Goal: Information Seeking & Learning: Learn about a topic

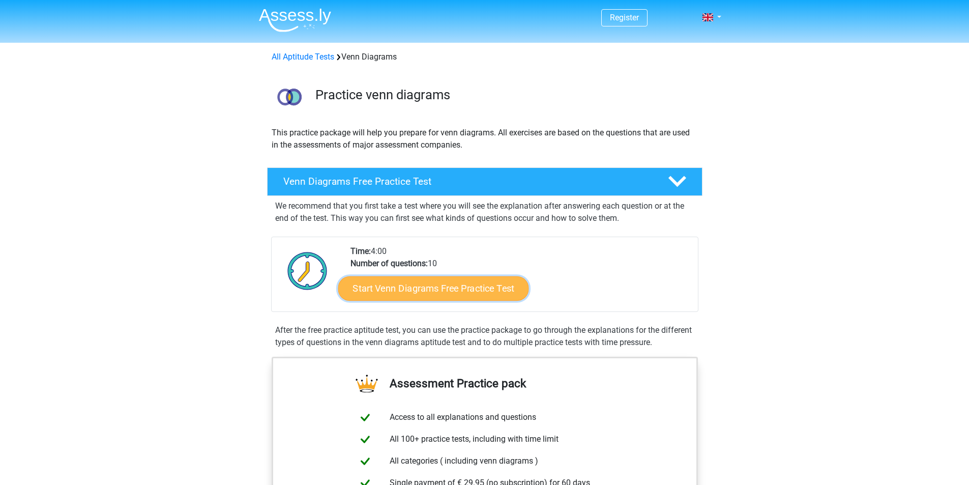
click at [447, 290] on link "Start Venn Diagrams Free Practice Test" at bounding box center [433, 288] width 191 height 24
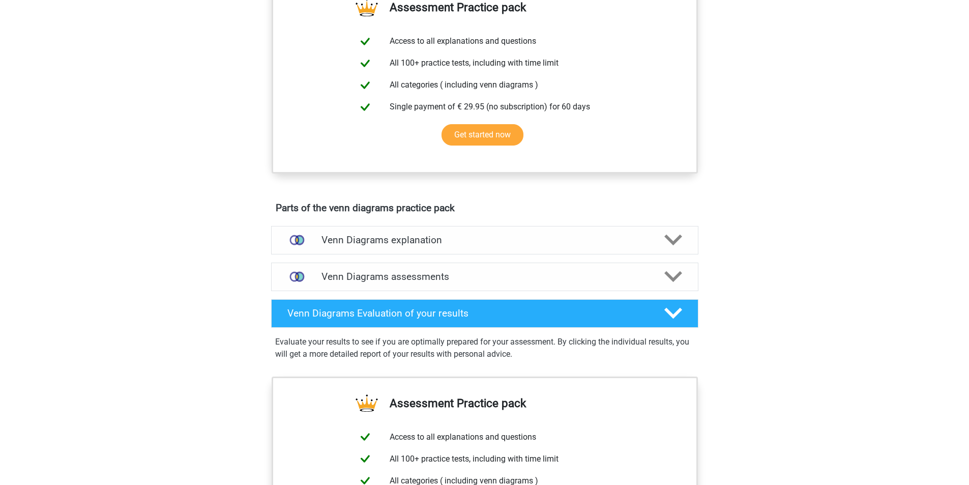
scroll to position [458, 0]
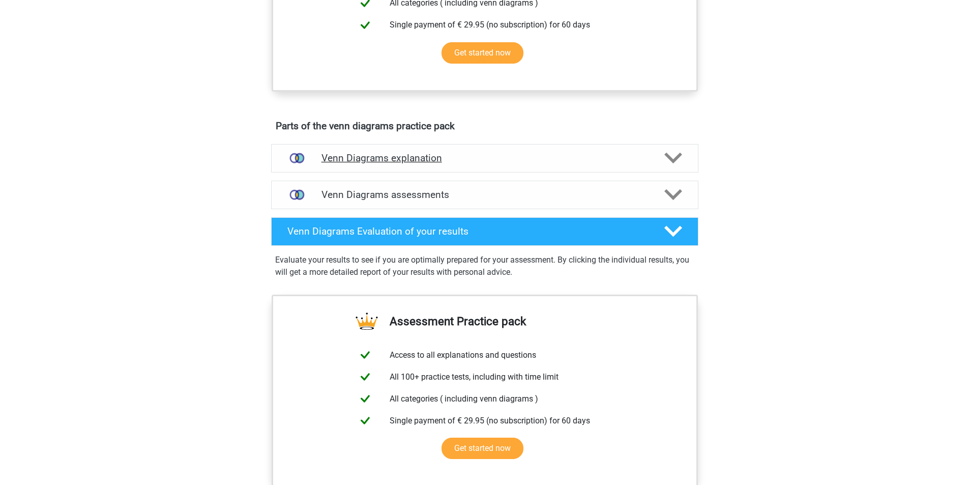
click at [316, 157] on div "Venn Diagrams explanation" at bounding box center [485, 158] width 342 height 12
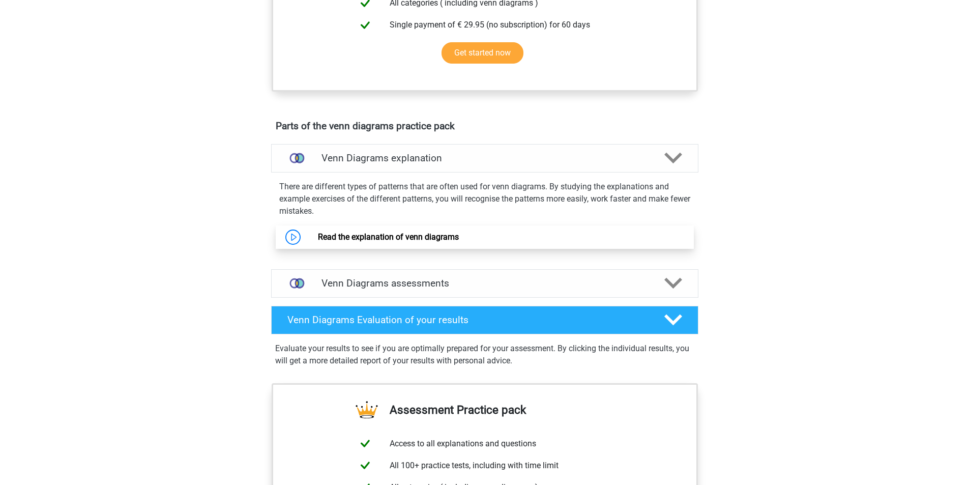
click at [428, 241] on link "Read the explanation of venn diagrams" at bounding box center [388, 237] width 141 height 10
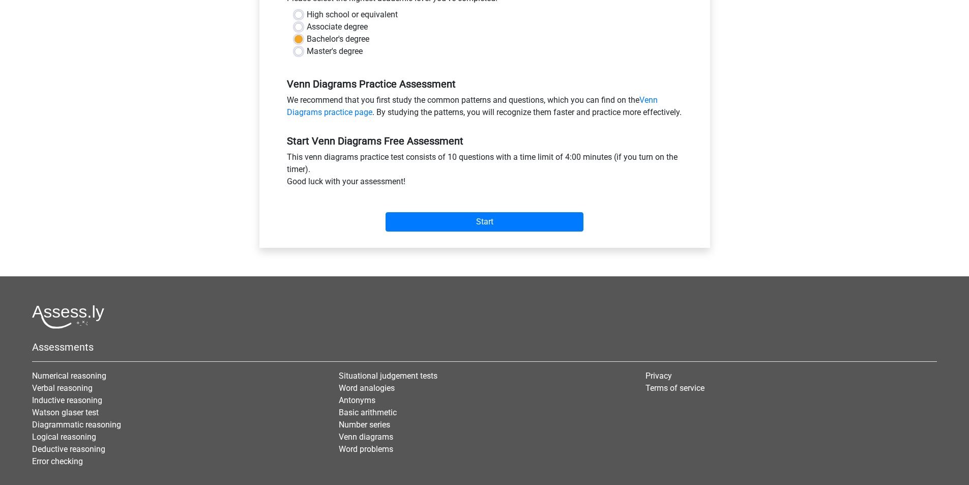
scroll to position [254, 0]
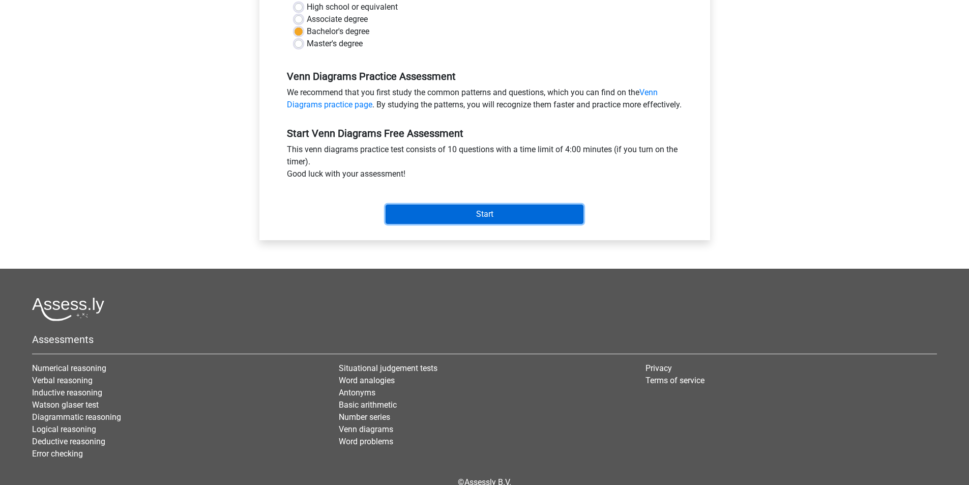
click at [443, 224] on input "Start" at bounding box center [484, 213] width 198 height 19
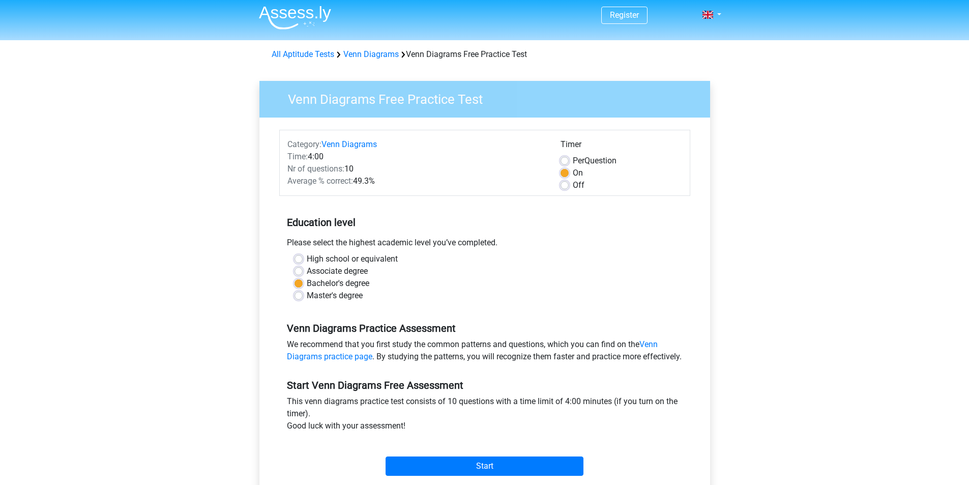
scroll to position [0, 0]
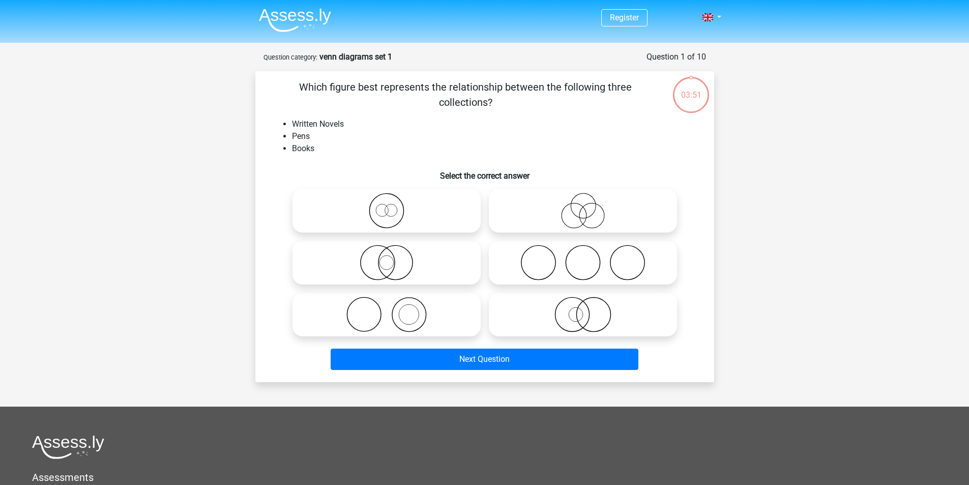
click at [408, 328] on icon at bounding box center [386, 314] width 180 height 36
click at [393, 309] on input "radio" at bounding box center [390, 306] width 7 height 7
radio input "true"
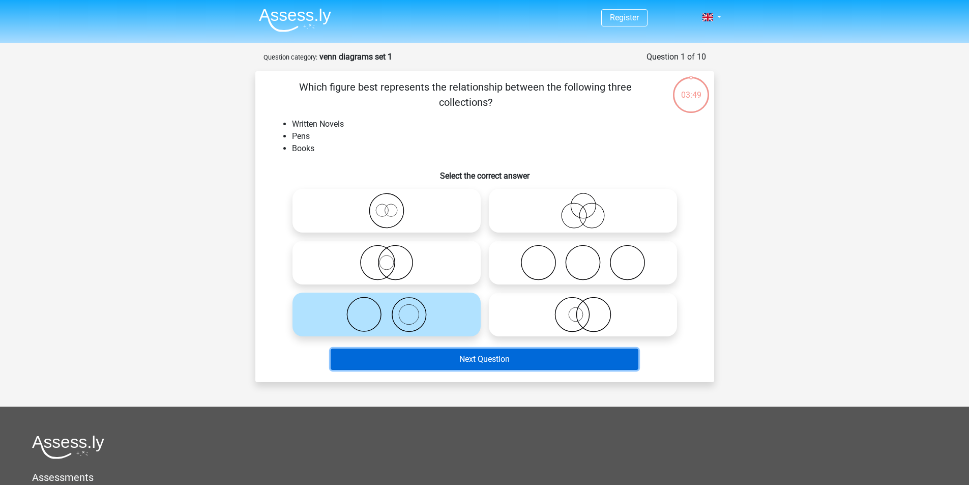
click at [453, 367] on button "Next Question" at bounding box center [485, 358] width 308 height 21
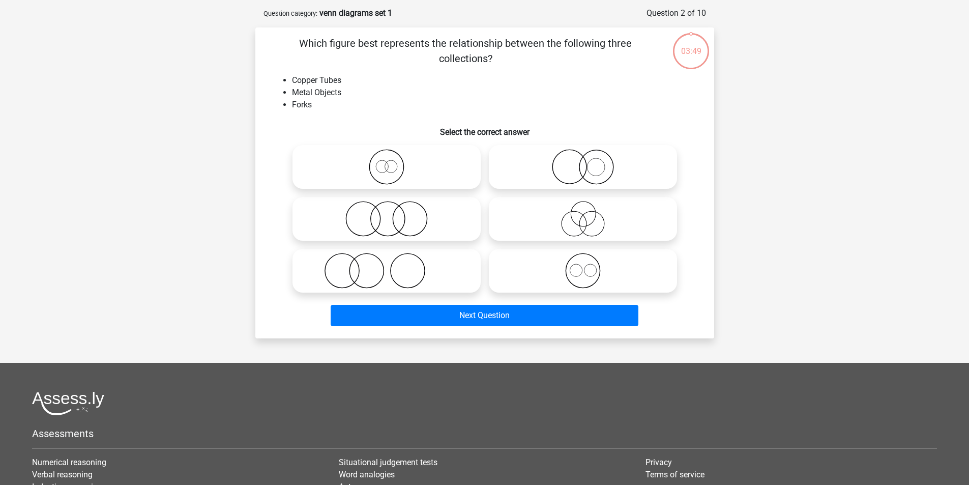
scroll to position [51, 0]
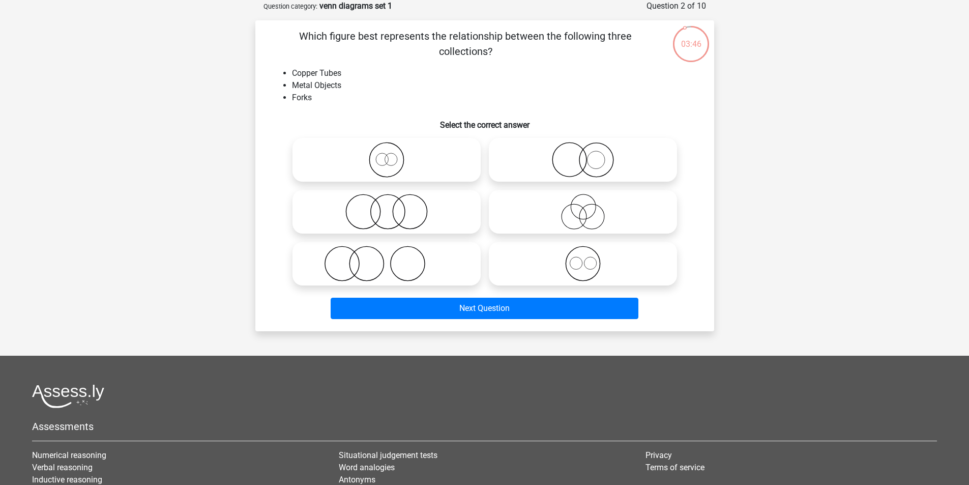
click at [434, 269] on icon at bounding box center [386, 264] width 180 height 36
click at [393, 258] on input "radio" at bounding box center [390, 255] width 7 height 7
radio input "true"
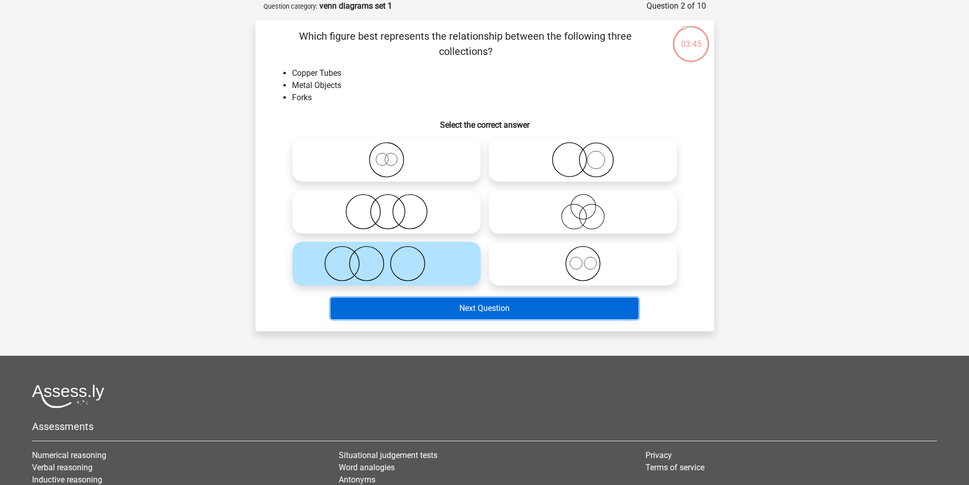
click at [462, 318] on button "Next Question" at bounding box center [485, 308] width 308 height 21
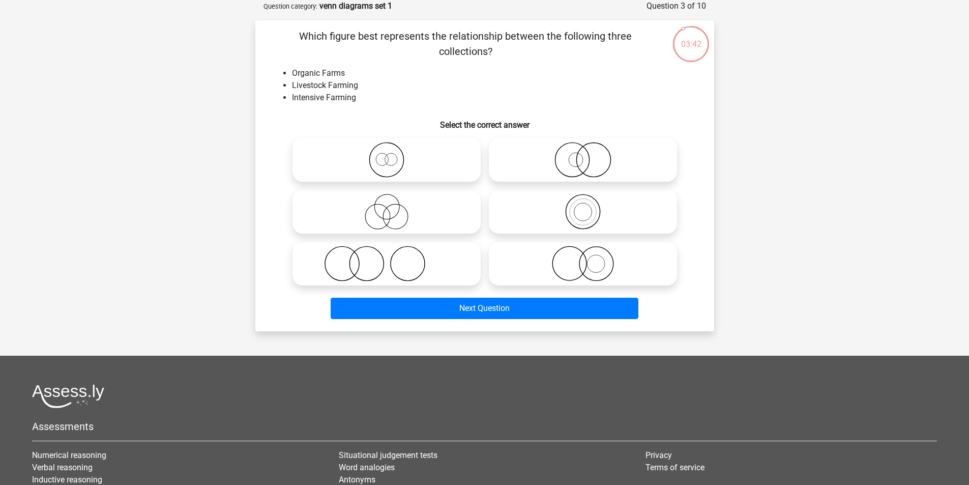
click at [604, 273] on icon at bounding box center [583, 264] width 180 height 36
click at [589, 258] on input "radio" at bounding box center [586, 255] width 7 height 7
radio input "true"
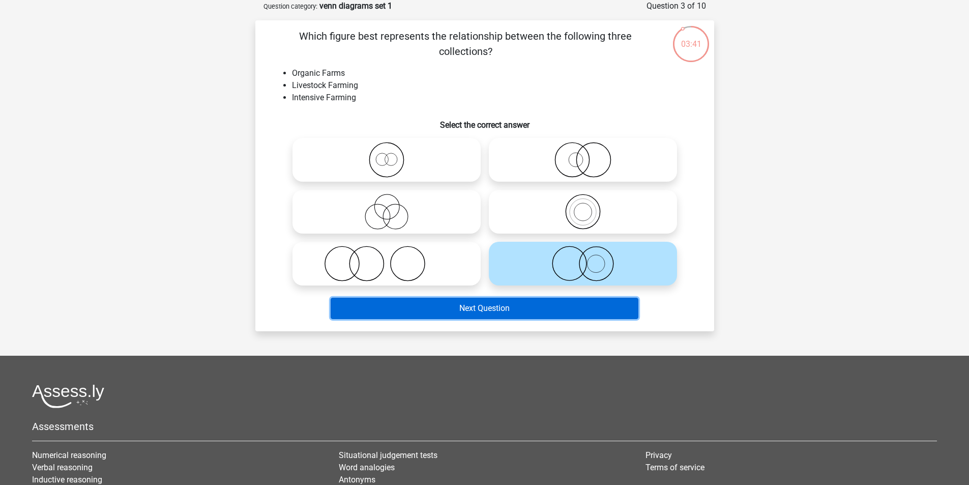
click at [567, 305] on button "Next Question" at bounding box center [485, 308] width 308 height 21
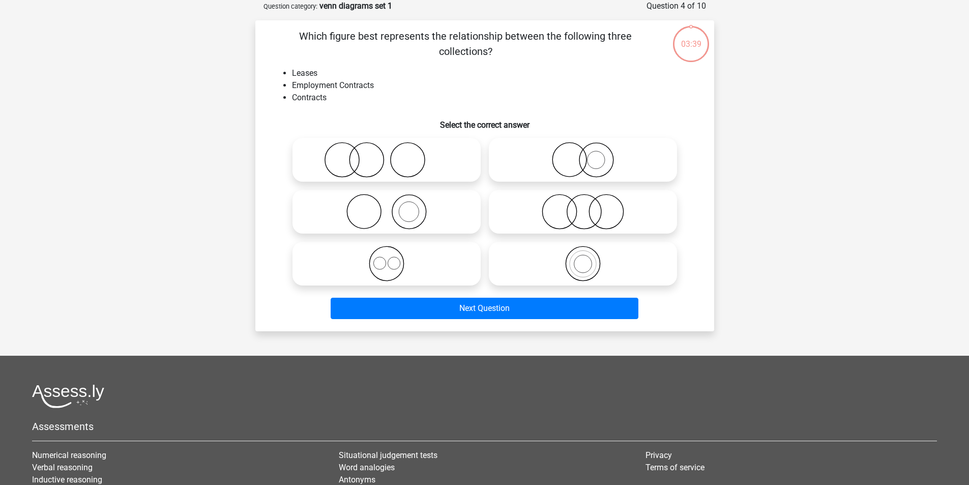
click at [556, 295] on div "Next Question" at bounding box center [485, 306] width 426 height 34
click at [553, 295] on div "Next Question" at bounding box center [485, 306] width 426 height 34
click at [549, 296] on div "Next Question" at bounding box center [485, 306] width 426 height 34
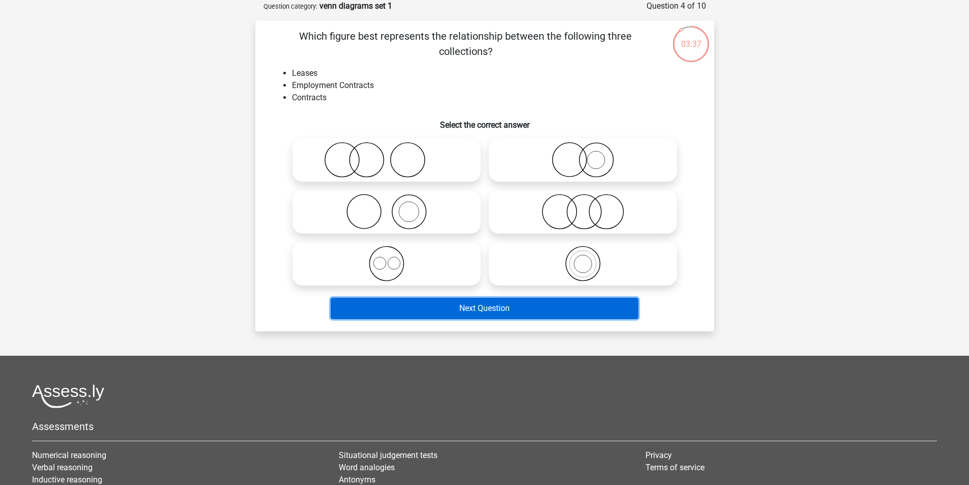
click at [551, 309] on button "Next Question" at bounding box center [485, 308] width 308 height 21
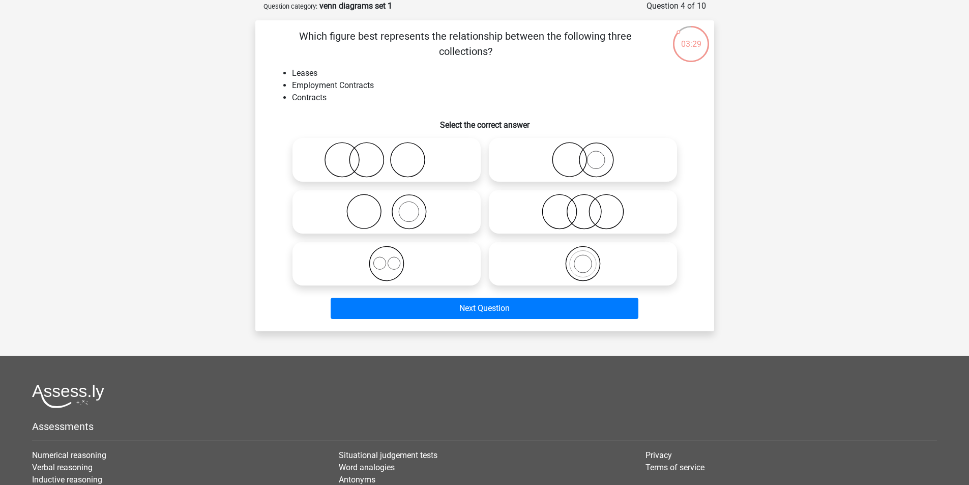
click at [574, 156] on icon at bounding box center [583, 160] width 180 height 36
click at [583, 155] on input "radio" at bounding box center [586, 151] width 7 height 7
radio input "true"
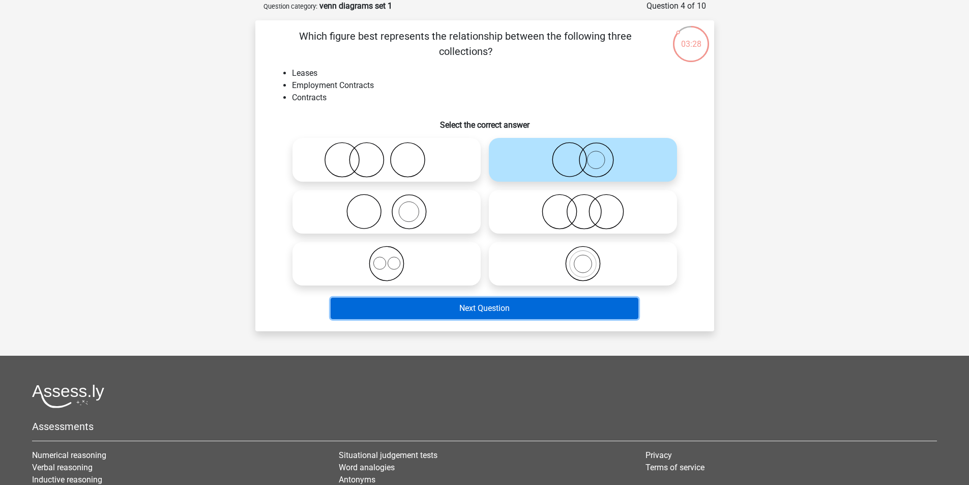
click at [518, 316] on button "Next Question" at bounding box center [485, 308] width 308 height 21
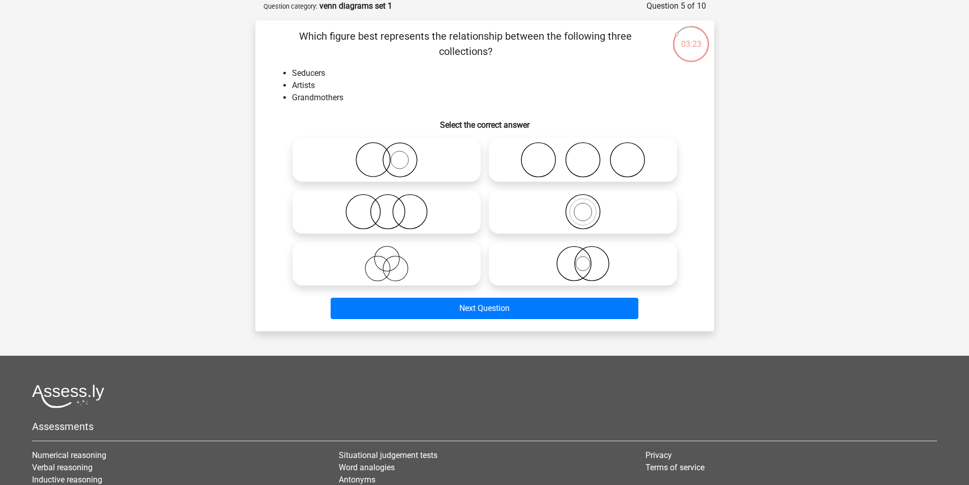
click at [598, 255] on icon at bounding box center [583, 264] width 180 height 36
click at [589, 255] on input "radio" at bounding box center [586, 255] width 7 height 7
radio input "true"
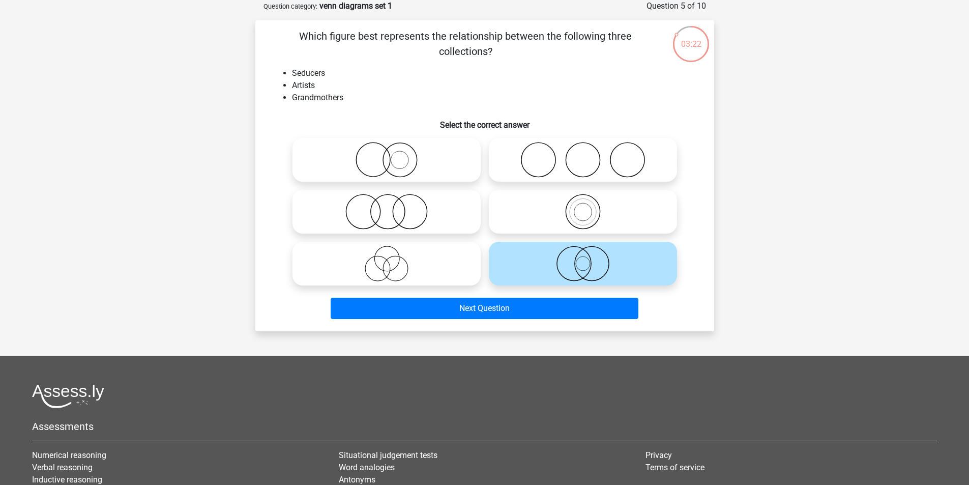
click at [429, 258] on icon at bounding box center [386, 264] width 180 height 36
click at [393, 258] on input "radio" at bounding box center [390, 255] width 7 height 7
radio input "true"
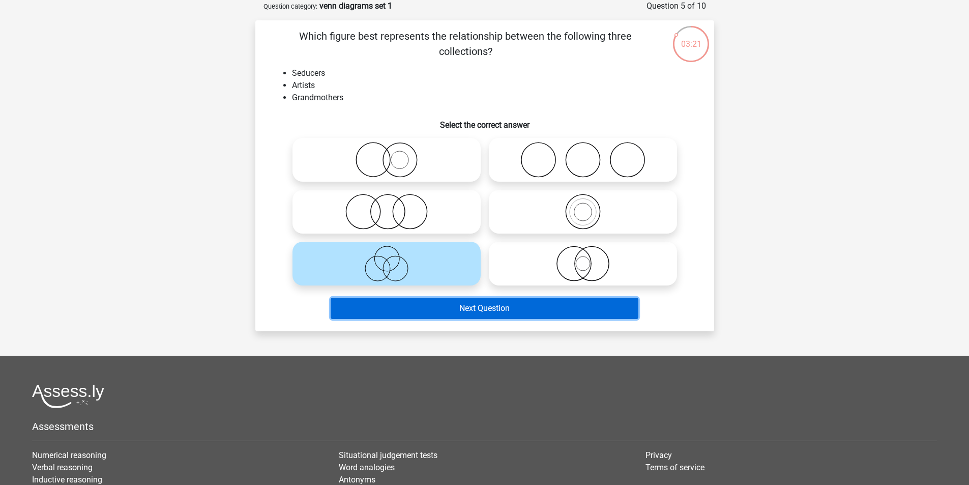
click at [439, 304] on button "Next Question" at bounding box center [485, 308] width 308 height 21
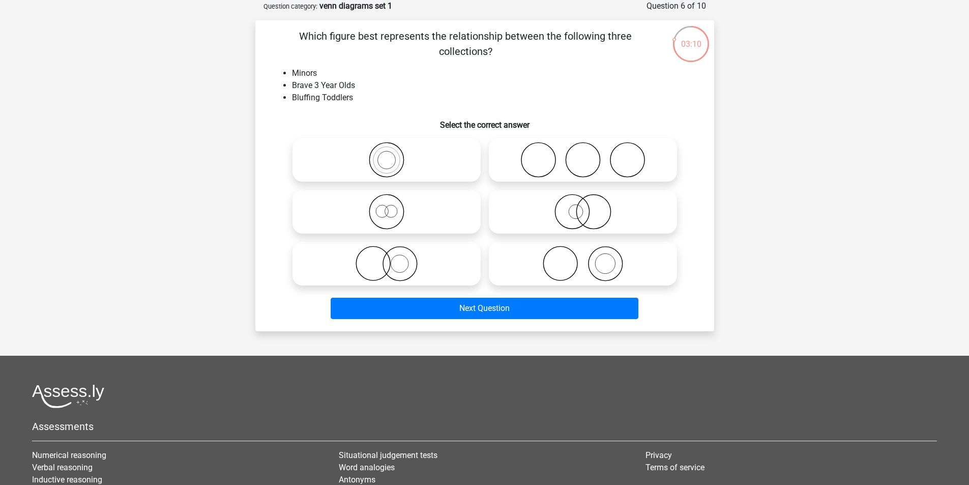
click at [548, 177] on icon at bounding box center [583, 160] width 180 height 36
click at [583, 155] on input "radio" at bounding box center [586, 151] width 7 height 7
radio input "true"
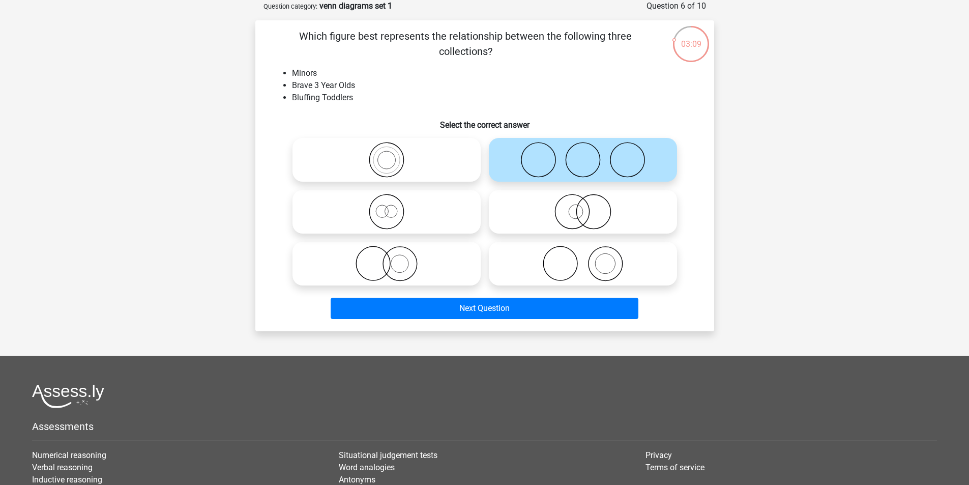
click at [514, 296] on div "Next Question" at bounding box center [485, 306] width 426 height 34
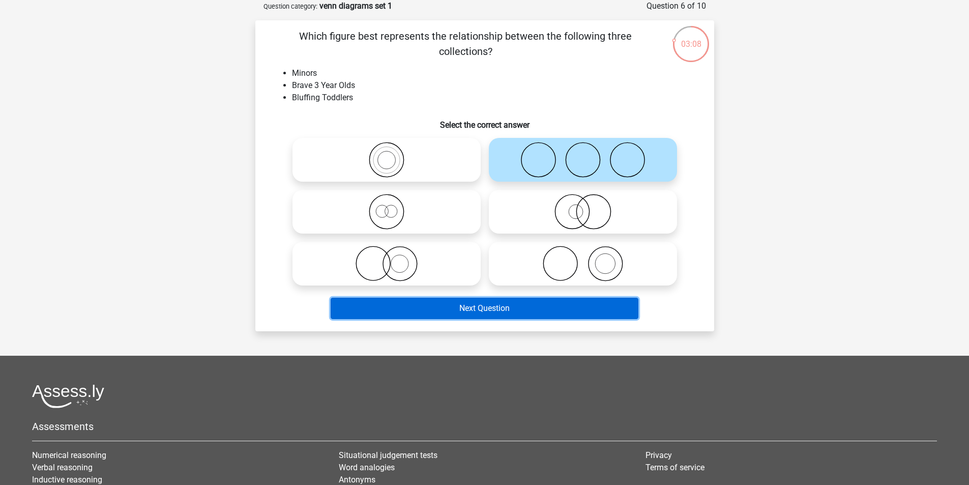
click at [510, 302] on button "Next Question" at bounding box center [485, 308] width 308 height 21
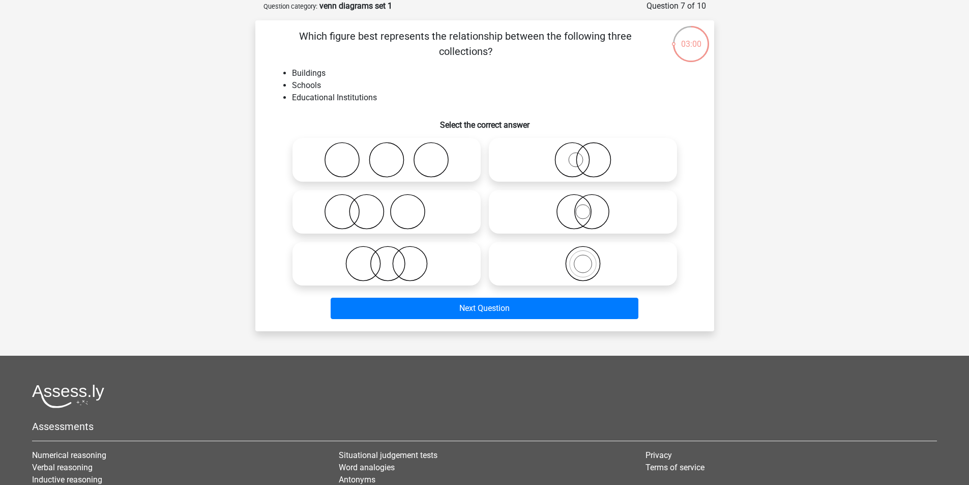
click at [432, 228] on icon at bounding box center [386, 212] width 180 height 36
click at [393, 206] on input "radio" at bounding box center [390, 203] width 7 height 7
radio input "true"
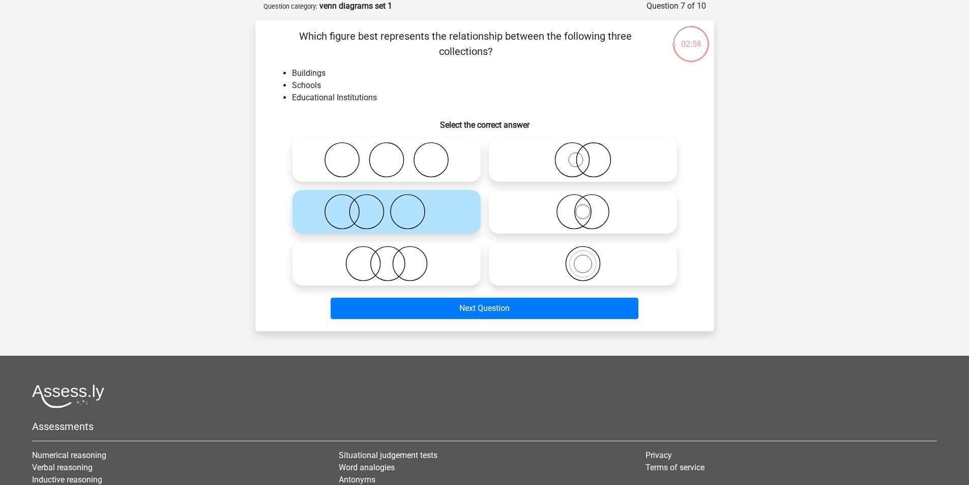
click at [473, 296] on div "Next Question" at bounding box center [485, 306] width 426 height 34
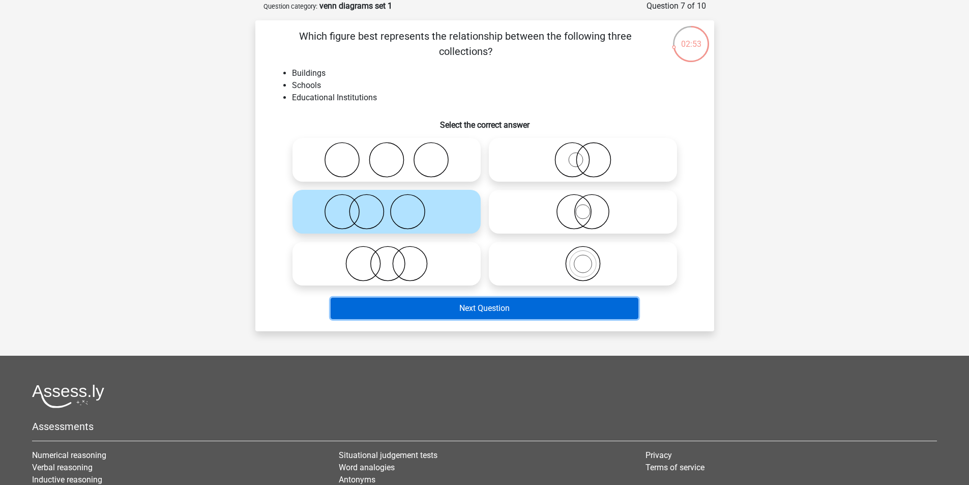
click at [474, 299] on button "Next Question" at bounding box center [485, 308] width 308 height 21
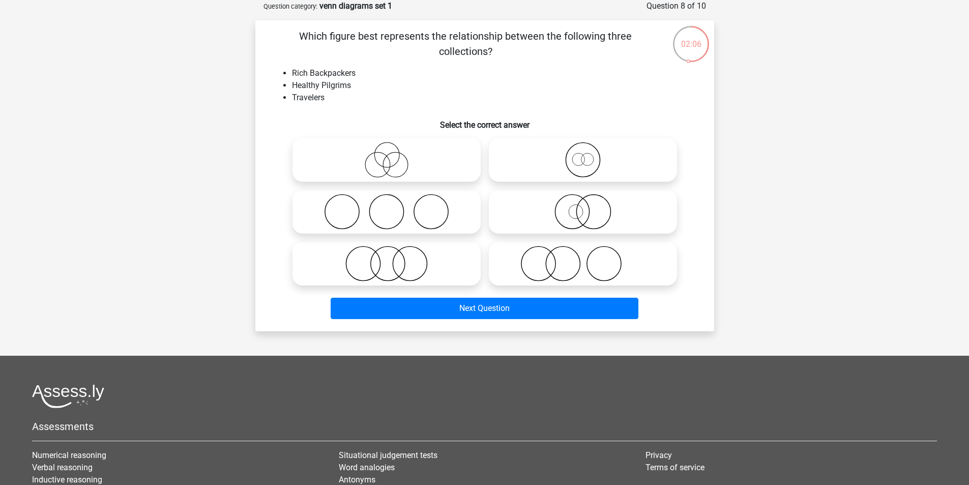
drag, startPoint x: 533, startPoint y: 162, endPoint x: 532, endPoint y: 168, distance: 5.8
click at [532, 167] on icon at bounding box center [583, 160] width 180 height 36
click at [583, 155] on input "radio" at bounding box center [586, 151] width 7 height 7
radio input "true"
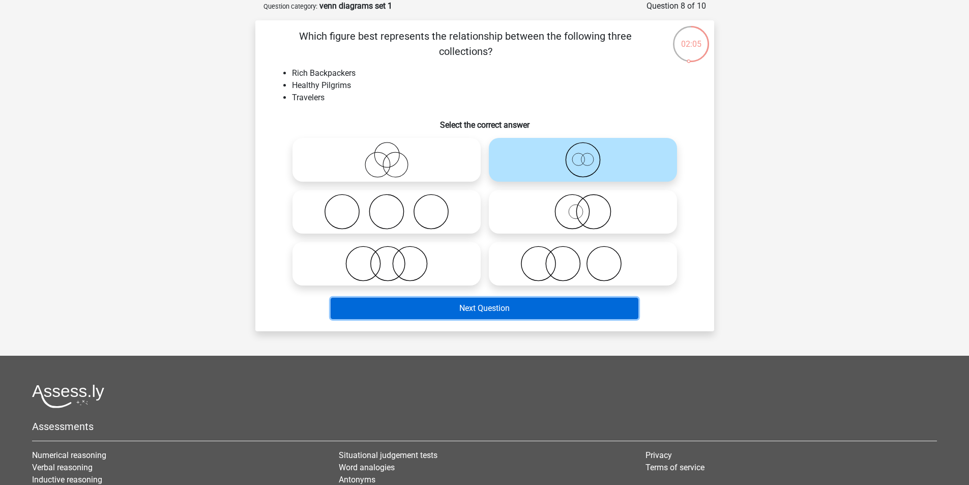
click at [490, 305] on button "Next Question" at bounding box center [485, 308] width 308 height 21
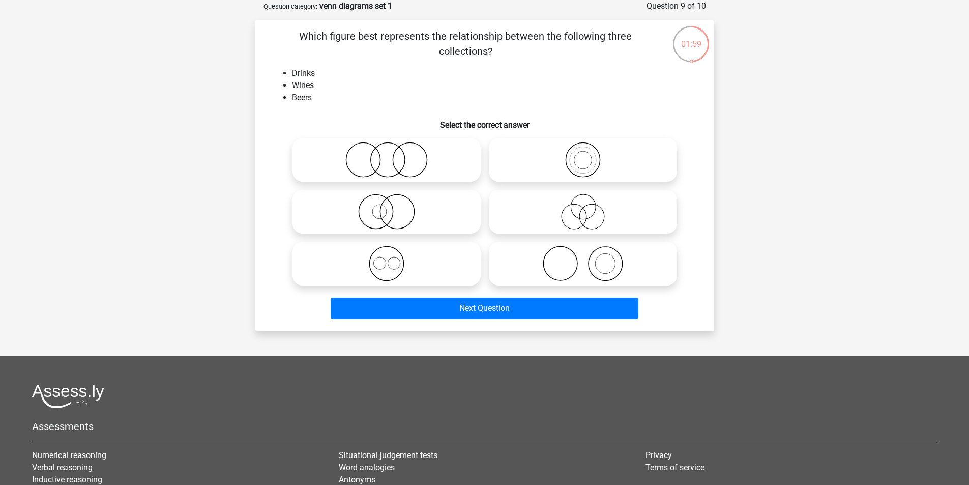
click at [553, 252] on icon at bounding box center [583, 264] width 180 height 36
click at [583, 252] on input "radio" at bounding box center [586, 255] width 7 height 7
radio input "true"
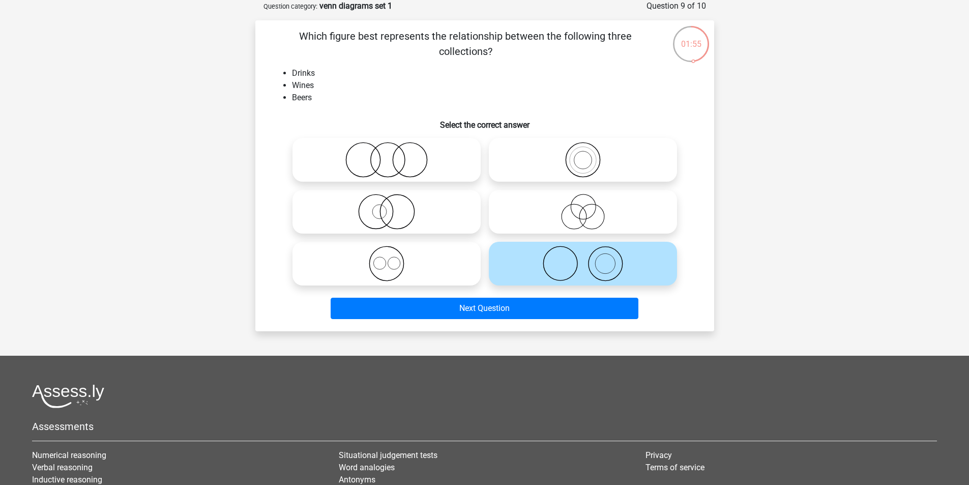
click at [454, 260] on icon at bounding box center [386, 264] width 180 height 36
click at [393, 258] on input "radio" at bounding box center [390, 255] width 7 height 7
radio input "true"
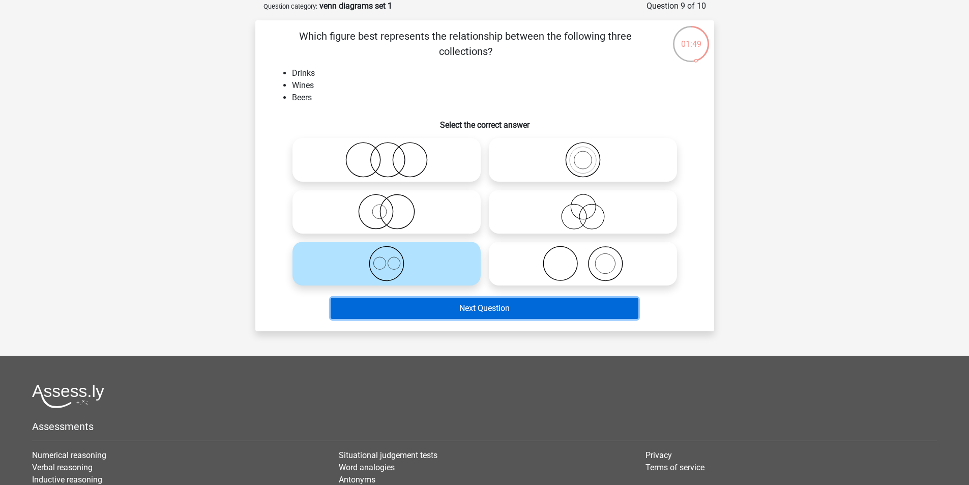
click at [433, 307] on button "Next Question" at bounding box center [485, 308] width 308 height 21
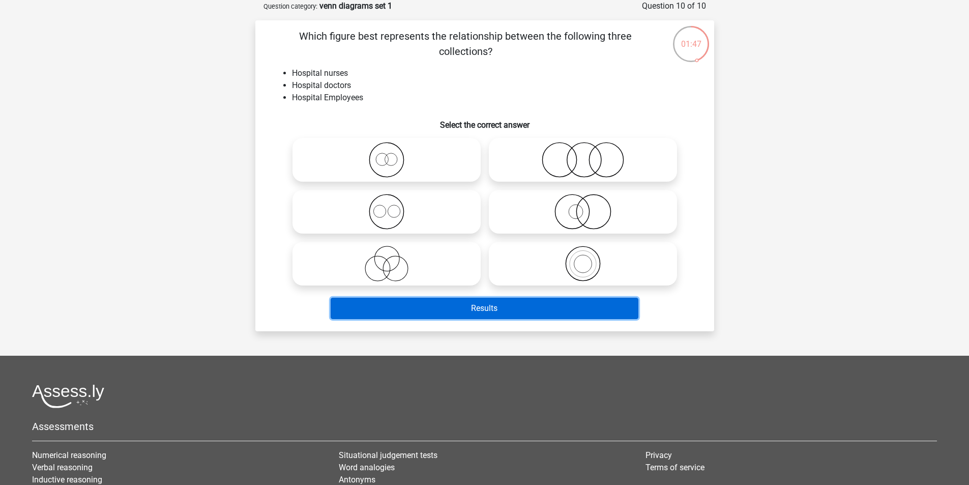
click at [431, 306] on button "Results" at bounding box center [485, 308] width 308 height 21
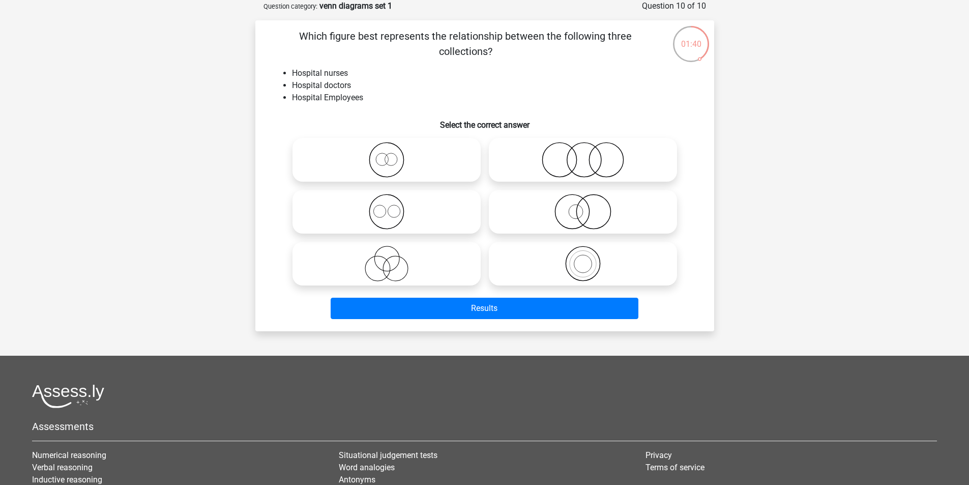
click at [619, 176] on icon at bounding box center [583, 160] width 180 height 36
click at [589, 155] on input "radio" at bounding box center [586, 151] width 7 height 7
radio input "true"
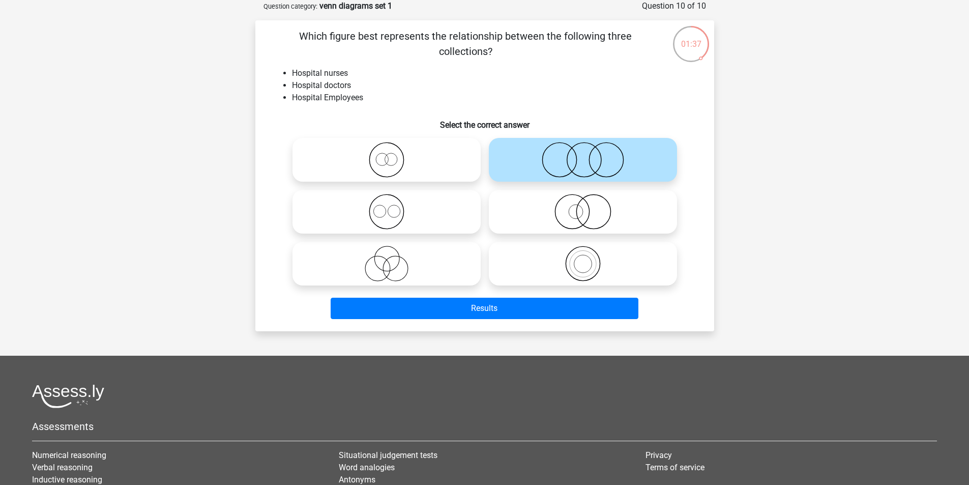
click at [426, 242] on label at bounding box center [386, 264] width 188 height 44
click at [393, 252] on input "radio" at bounding box center [390, 255] width 7 height 7
radio input "true"
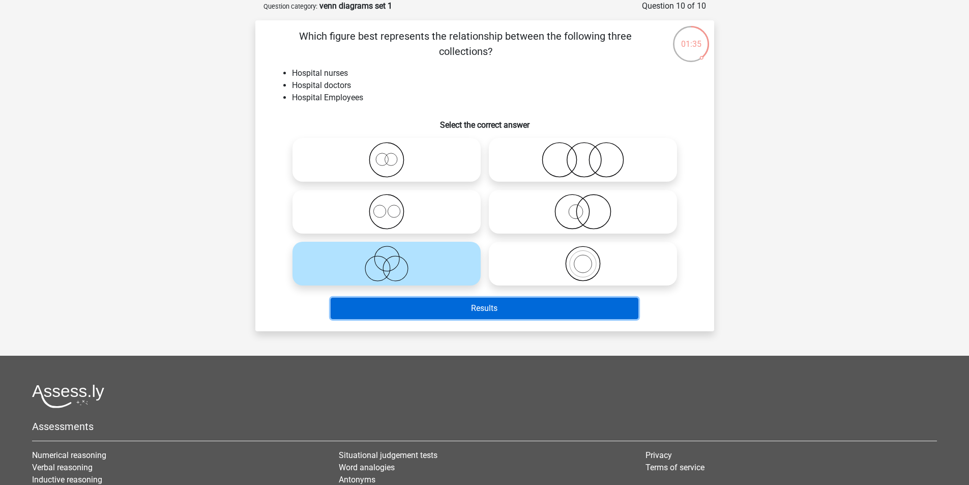
click at [440, 316] on button "Results" at bounding box center [485, 308] width 308 height 21
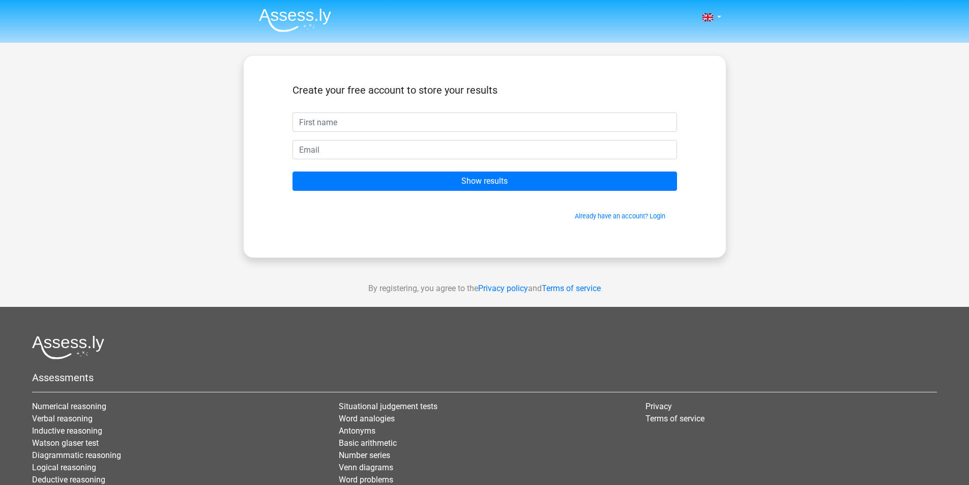
click at [418, 119] on input "text" at bounding box center [484, 121] width 384 height 19
type input "avulapallavi"
click at [607, 160] on form "Create your free account to store your results avulapallavi Show results Alread…" at bounding box center [484, 152] width 384 height 137
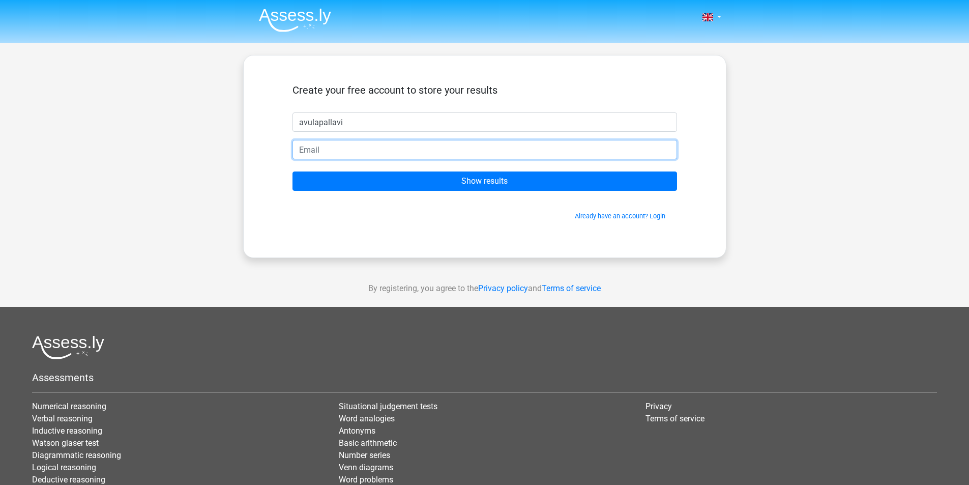
click at [607, 146] on input "email" at bounding box center [484, 149] width 384 height 19
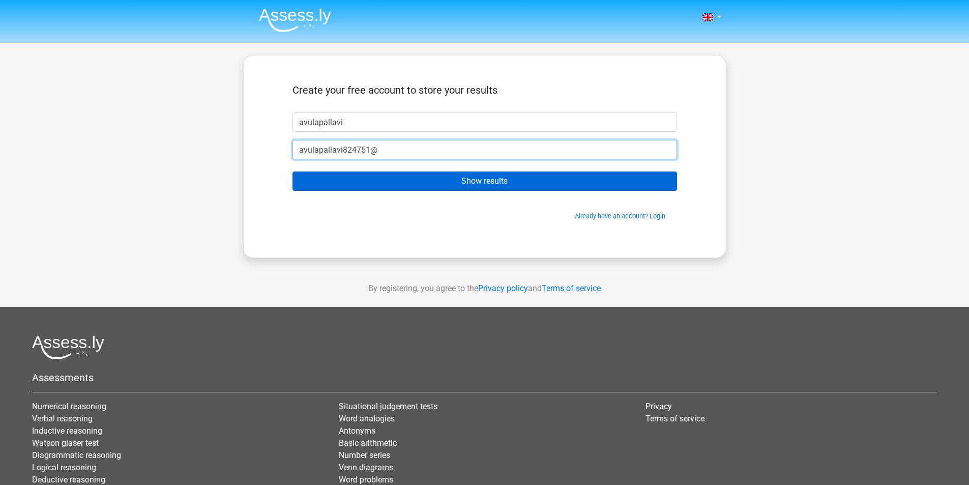
drag, startPoint x: 407, startPoint y: 177, endPoint x: 406, endPoint y: 171, distance: 6.2
click at [406, 174] on form "Create your free account to store your results avulapallavi avulapallavi824751@…" at bounding box center [484, 152] width 384 height 137
type input "avulapallavi824751@gmail.com"
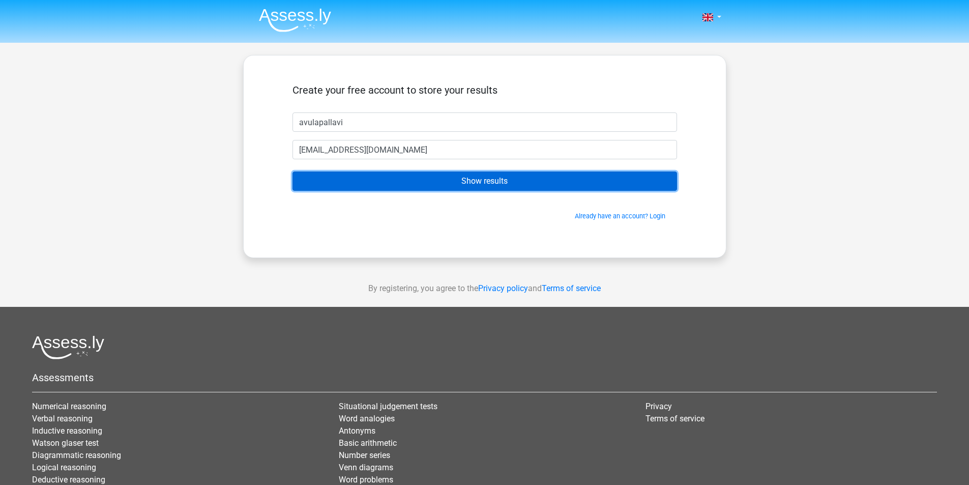
click at [419, 173] on input "Show results" at bounding box center [484, 180] width 384 height 19
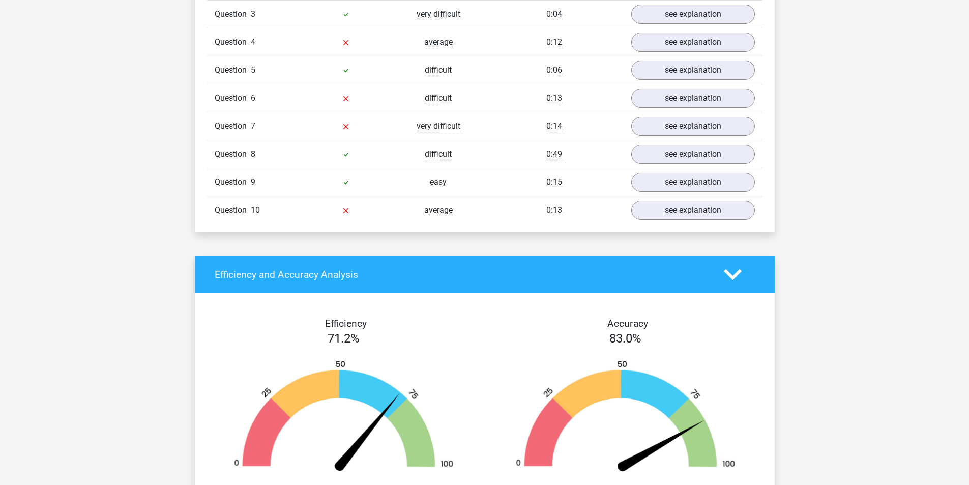
scroll to position [763, 0]
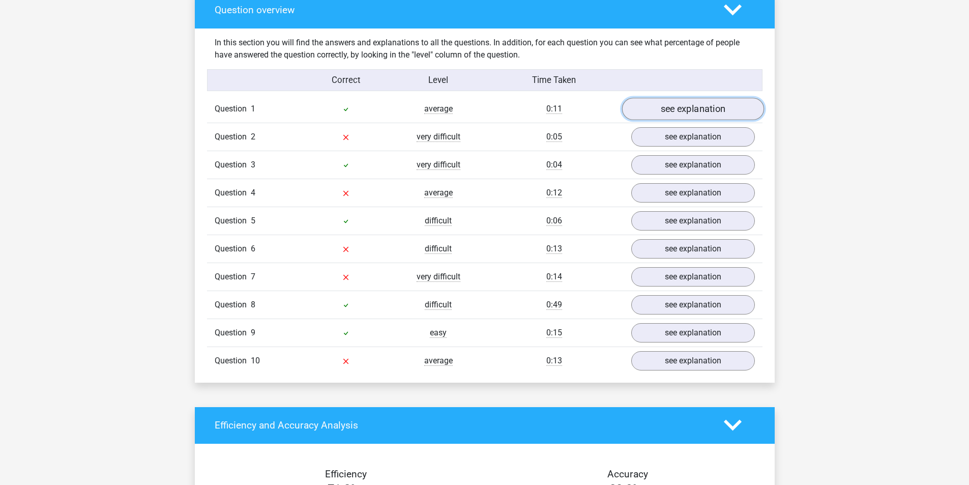
click at [677, 103] on link "see explanation" at bounding box center [692, 109] width 142 height 22
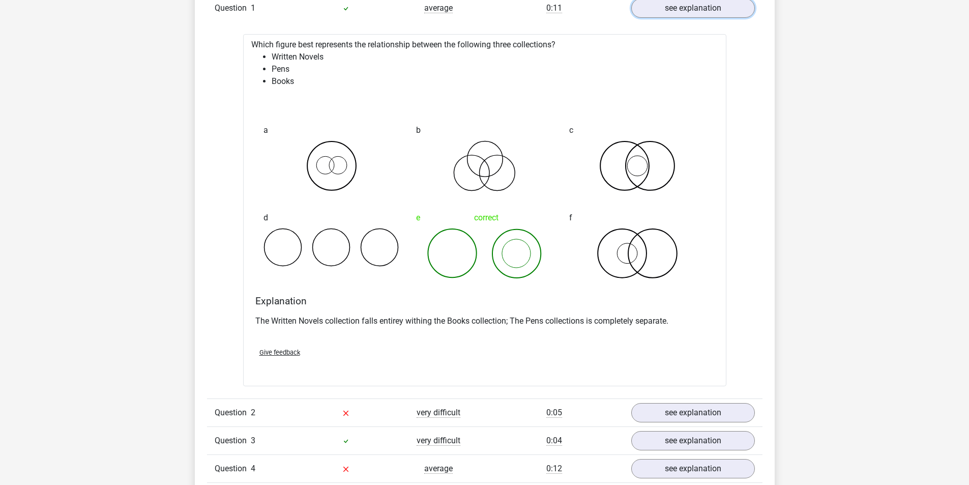
scroll to position [865, 0]
click at [707, 420] on link "see explanation" at bounding box center [692, 411] width 142 height 22
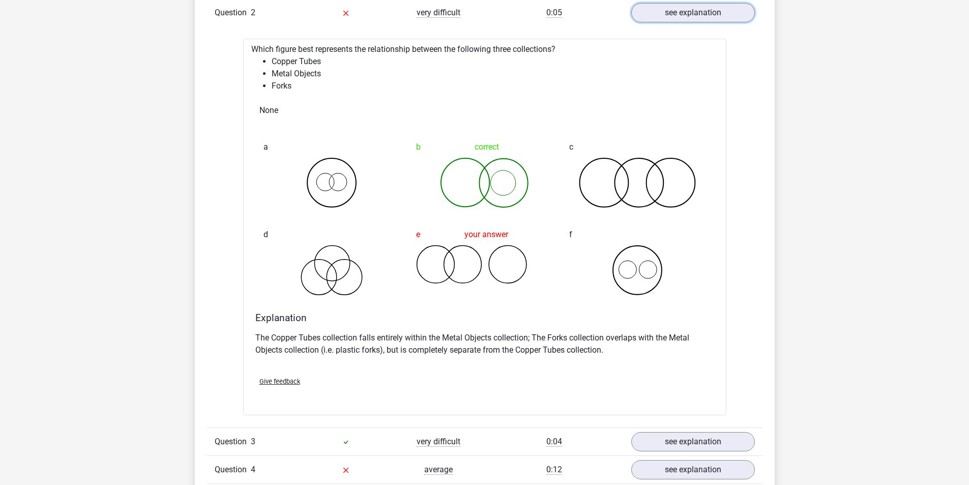
scroll to position [1322, 0]
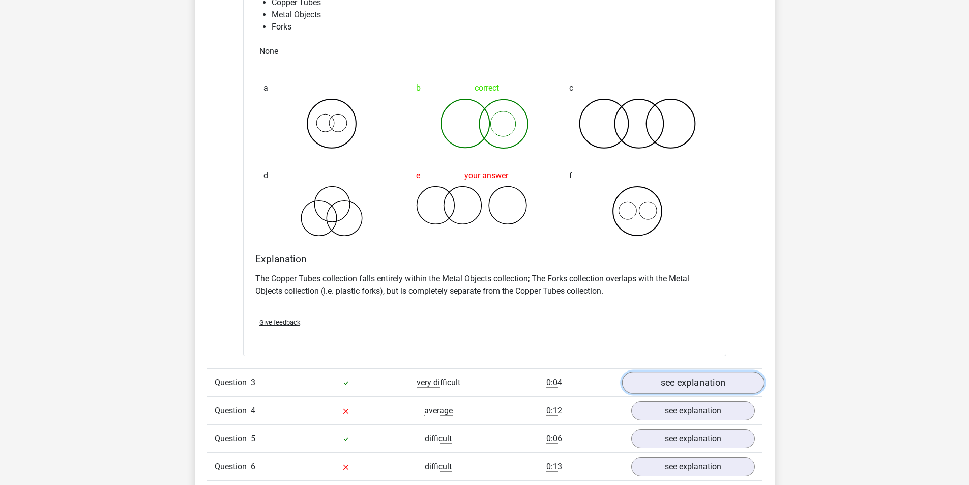
click at [661, 386] on link "see explanation" at bounding box center [692, 382] width 142 height 22
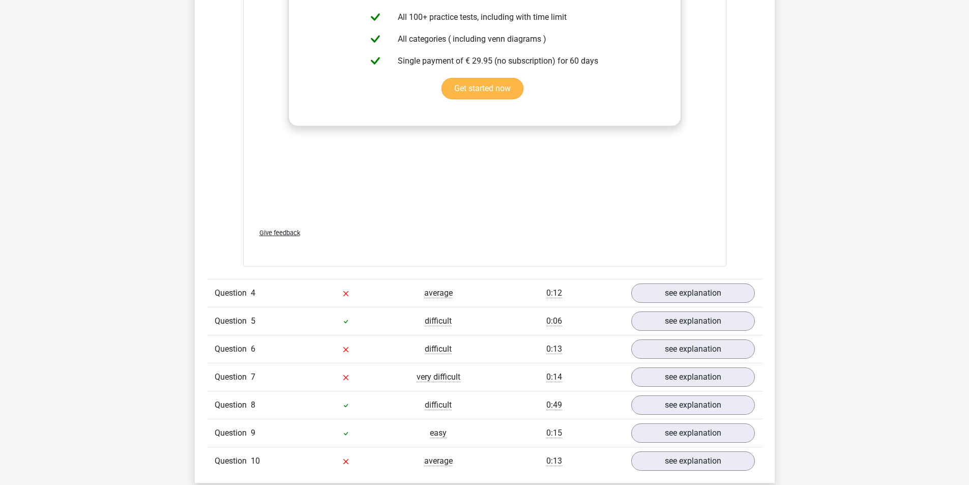
scroll to position [2187, 0]
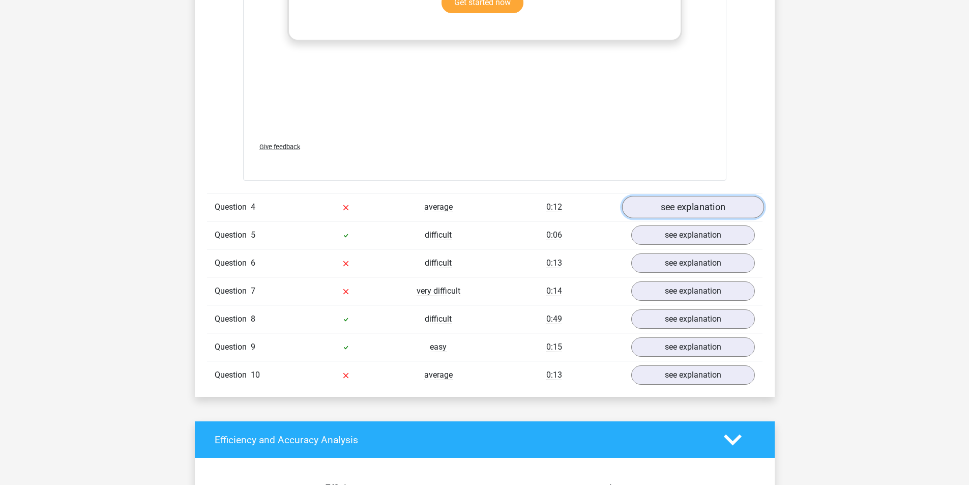
click at [690, 205] on link "see explanation" at bounding box center [692, 207] width 142 height 22
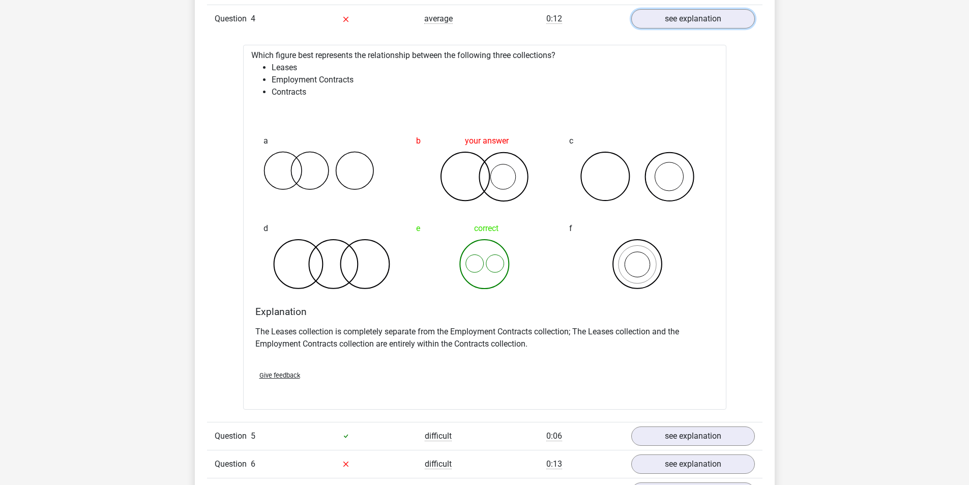
scroll to position [2441, 0]
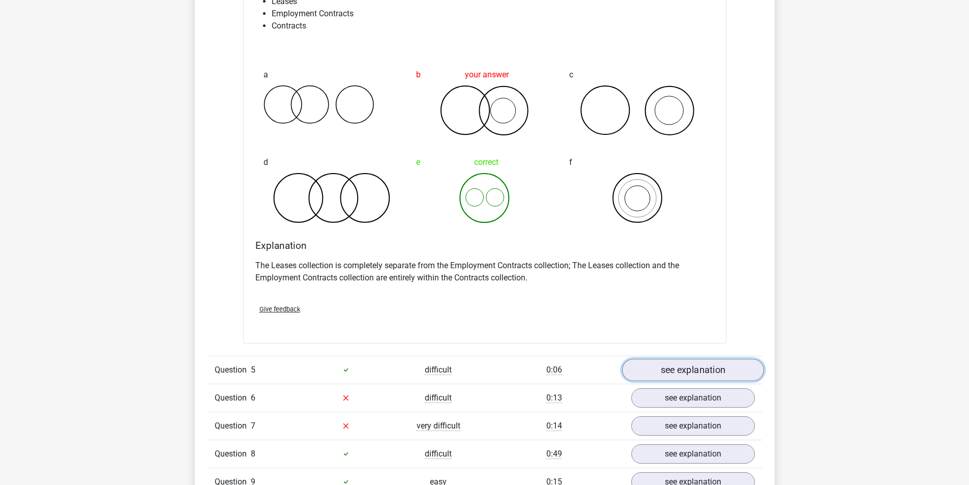
click at [667, 378] on link "see explanation" at bounding box center [692, 370] width 142 height 22
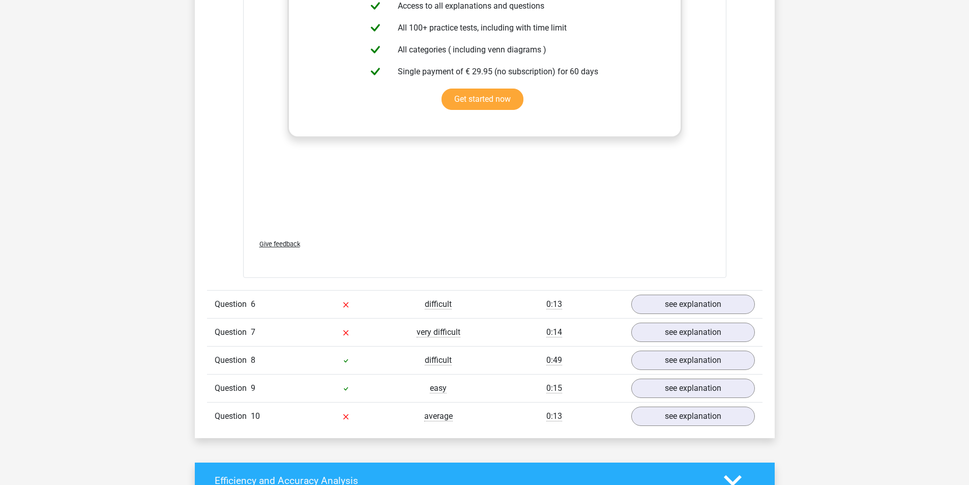
scroll to position [3204, 0]
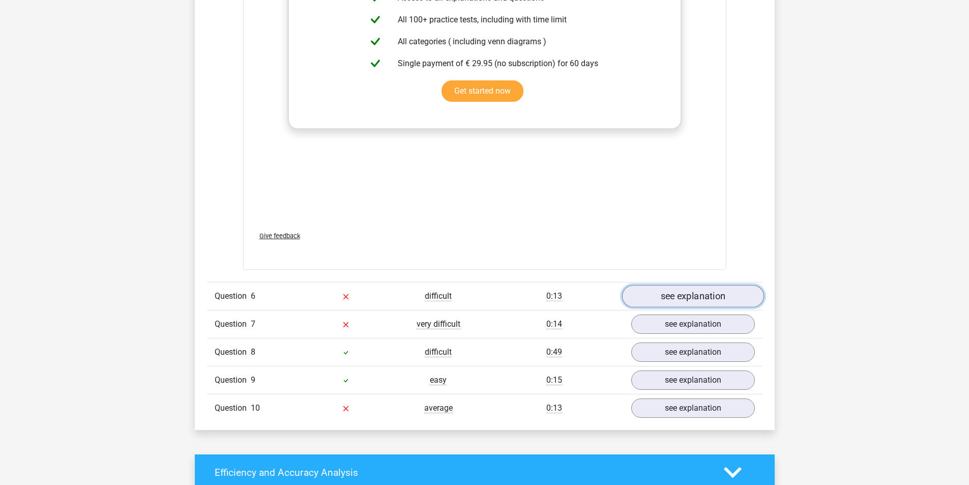
click at [718, 301] on link "see explanation" at bounding box center [692, 296] width 142 height 22
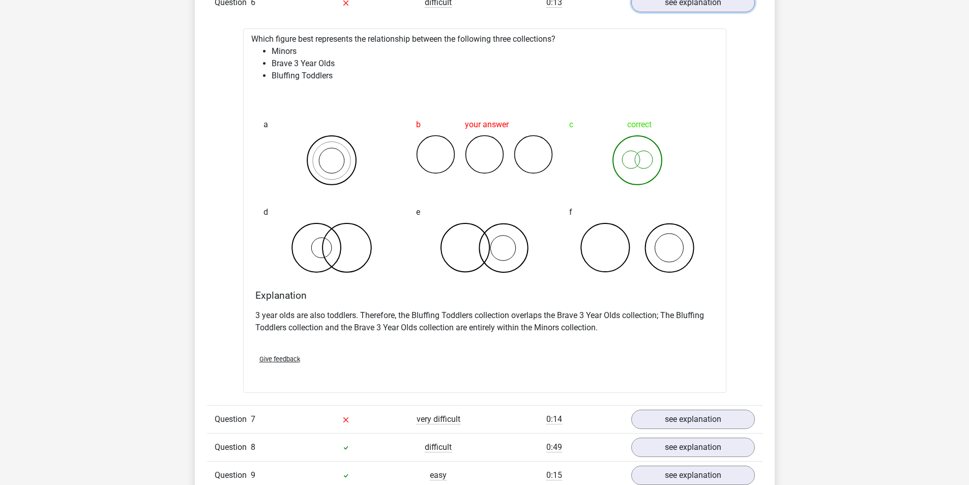
scroll to position [3509, 0]
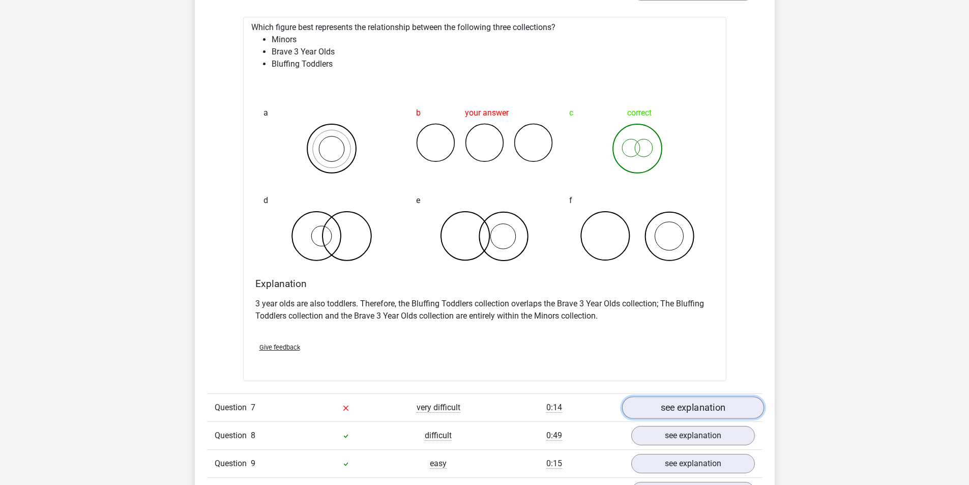
click at [687, 400] on link "see explanation" at bounding box center [692, 407] width 142 height 22
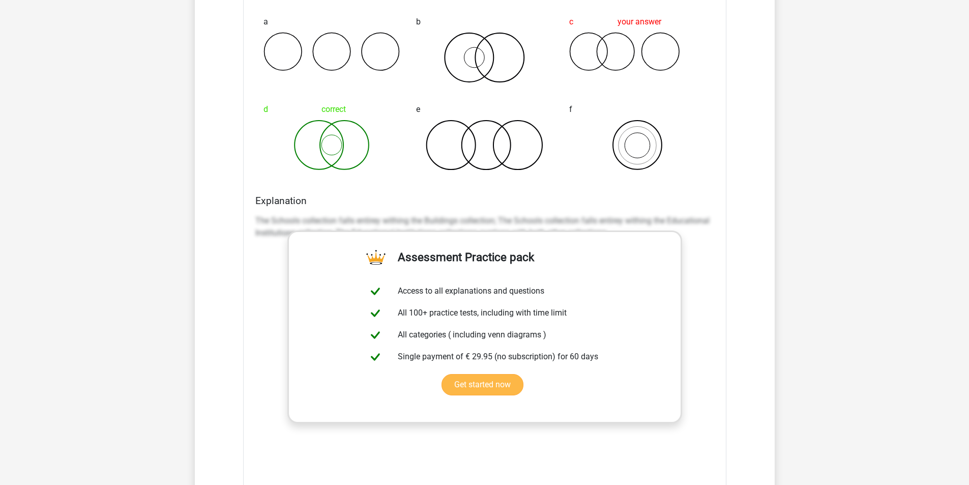
scroll to position [4018, 0]
click at [481, 377] on link "Get started now" at bounding box center [482, 383] width 82 height 21
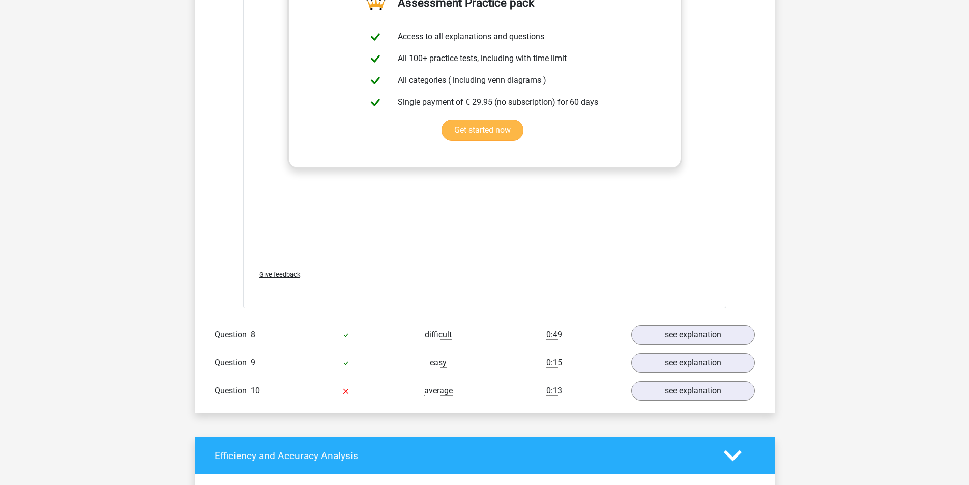
scroll to position [4272, 0]
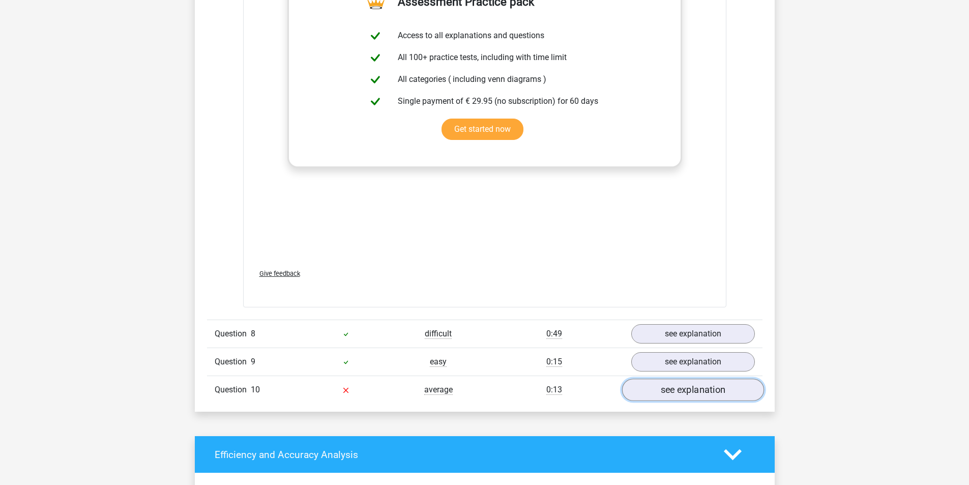
click at [662, 384] on link "see explanation" at bounding box center [692, 389] width 142 height 22
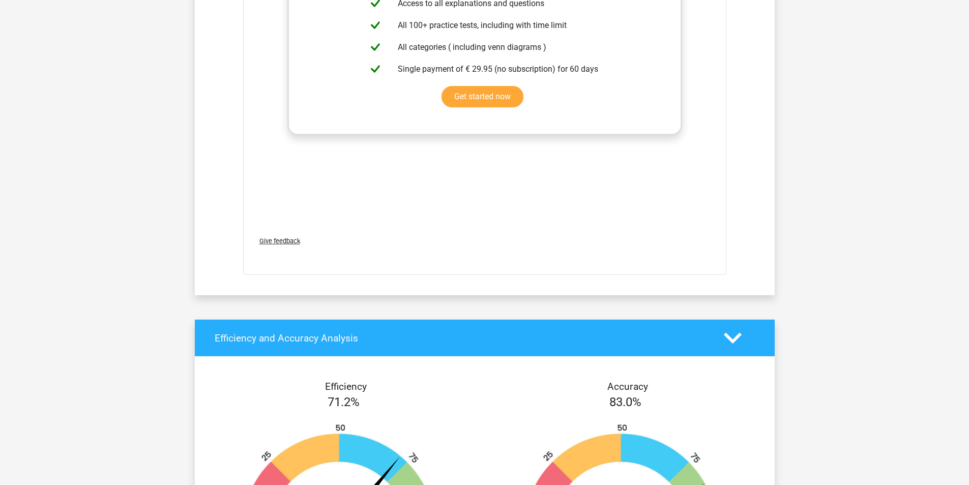
scroll to position [4693, 0]
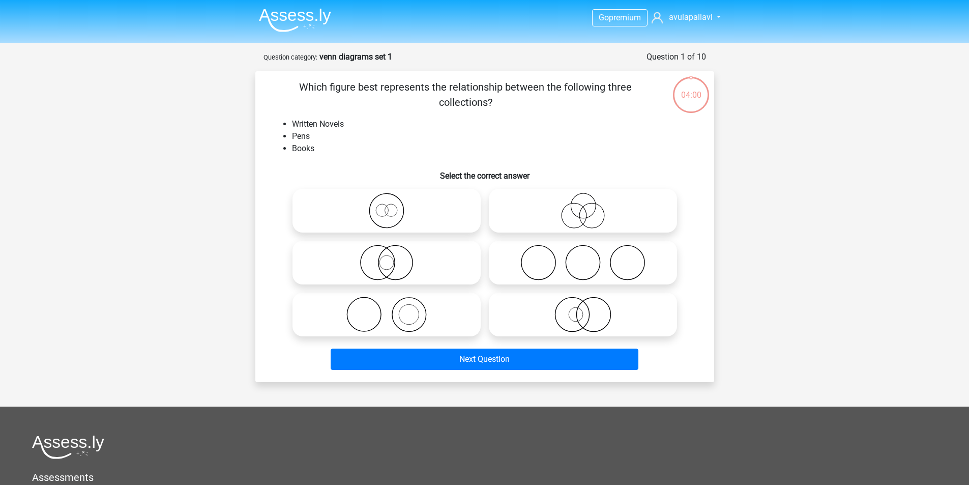
scroll to position [51, 0]
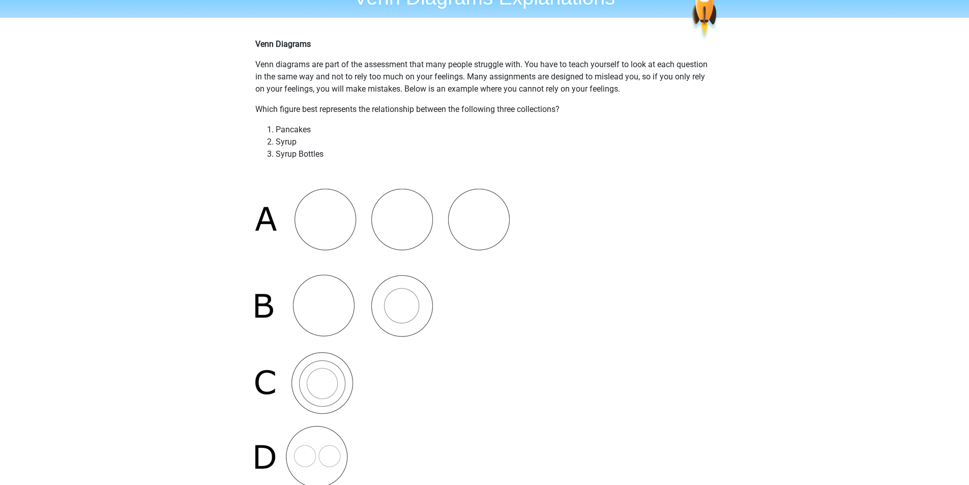
scroll to position [51, 0]
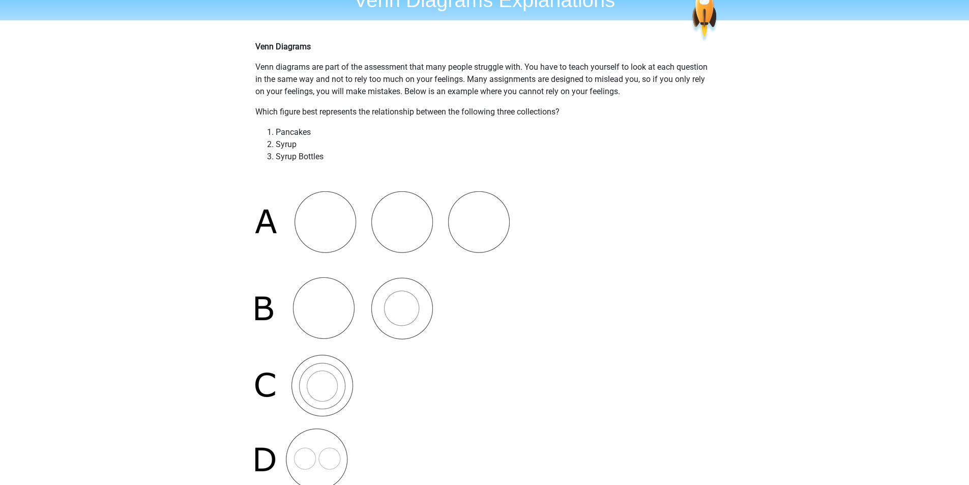
click at [346, 301] on img at bounding box center [382, 340] width 254 height 299
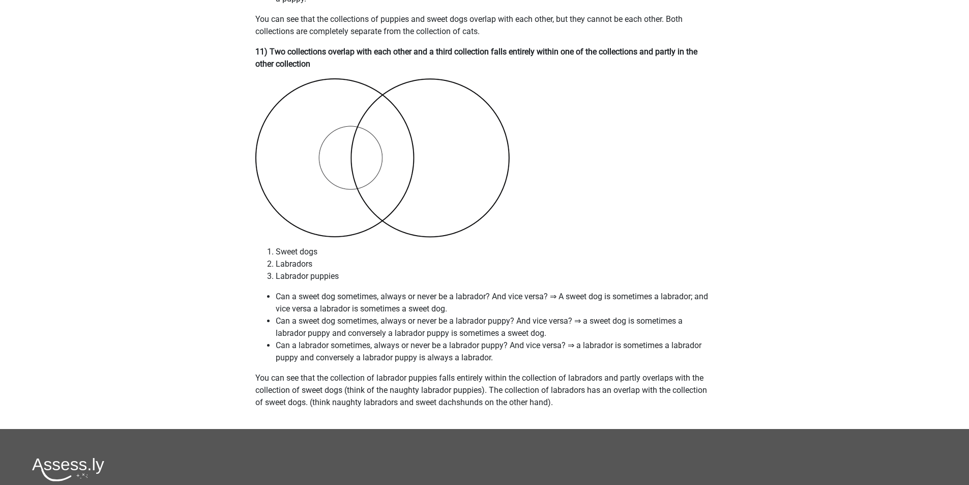
scroll to position [4272, 0]
